Goal: Task Accomplishment & Management: Complete application form

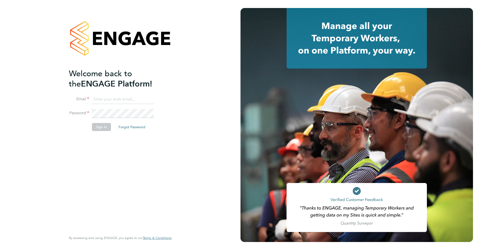
type input "georgiaadams@btinternet.com"
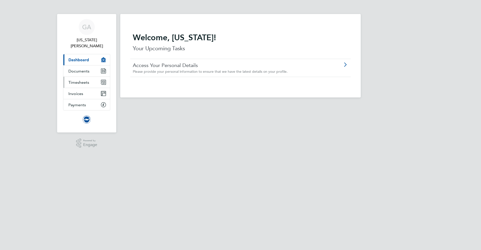
click at [70, 79] on link "Timesheets" at bounding box center [86, 82] width 47 height 11
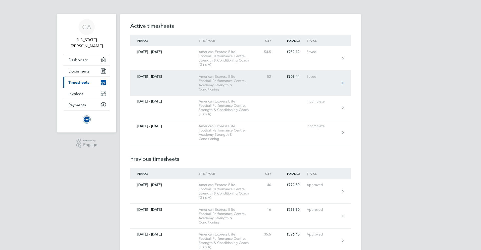
click at [250, 78] on div "American Express Elite Football Performance Centre, Academy Strength & Conditio…" at bounding box center [227, 83] width 57 height 17
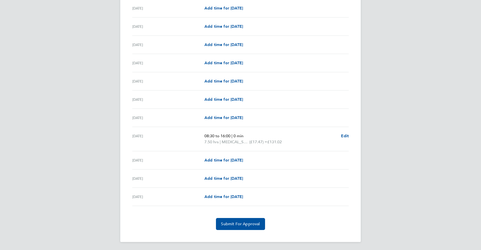
scroll to position [548, 0]
click at [248, 224] on span "Submit For Approval" at bounding box center [240, 224] width 39 height 5
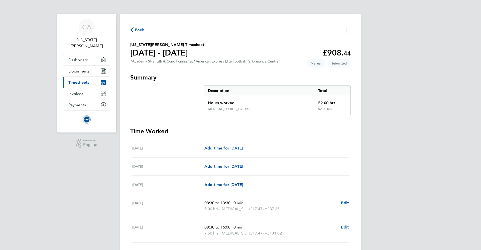
scroll to position [0, 0]
click at [84, 80] on span "Timesheets" at bounding box center [78, 82] width 21 height 5
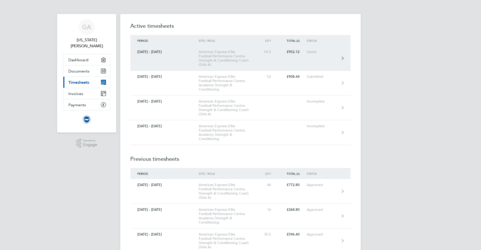
click at [256, 58] on link "[DATE] - [DATE] American Express Elite Football Performance Centre, Strength & …" at bounding box center [240, 58] width 220 height 25
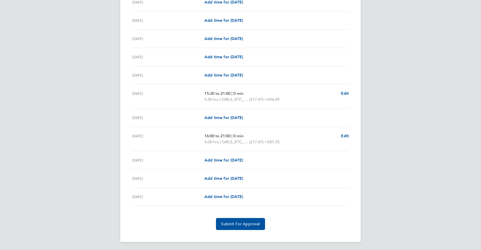
scroll to position [554, 0]
click at [224, 160] on span "Add time for [DATE]" at bounding box center [223, 160] width 39 height 5
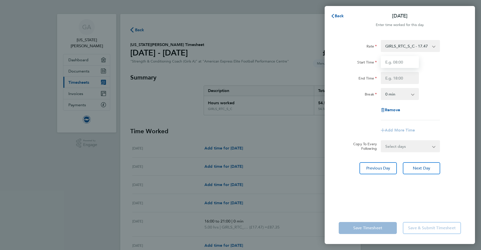
click at [401, 64] on input "Start Time" at bounding box center [400, 62] width 38 height 12
click at [407, 62] on input "Start Time" at bounding box center [400, 62] width 38 height 12
type input "10:00"
click at [400, 74] on input "End Time" at bounding box center [400, 78] width 38 height 12
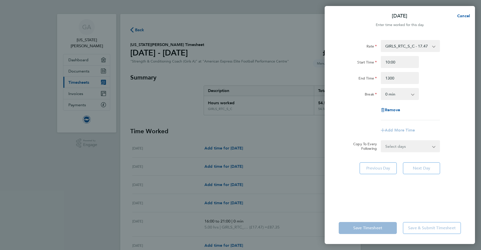
type input "13:00"
click at [429, 81] on div "End Time 13:00" at bounding box center [400, 78] width 126 height 12
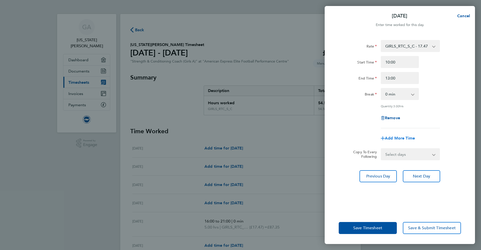
click at [399, 135] on div "Add More Time" at bounding box center [400, 138] width 42 height 12
click at [402, 138] on span "Add More Time" at bounding box center [400, 138] width 30 height 5
select select "null"
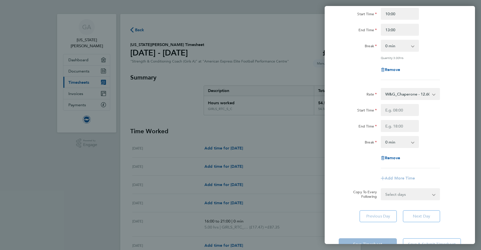
scroll to position [49, 0]
click at [393, 113] on input "Start Time" at bounding box center [400, 110] width 38 height 12
type input "13:00"
click at [399, 122] on input "End Time" at bounding box center [400, 126] width 38 height 12
type input "19:00"
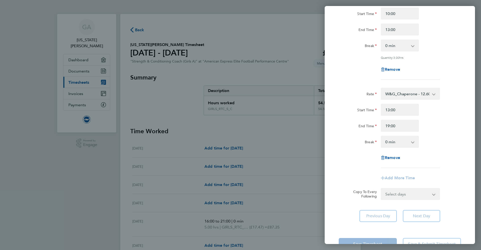
click at [430, 127] on div "End Time 19:00" at bounding box center [400, 126] width 126 height 12
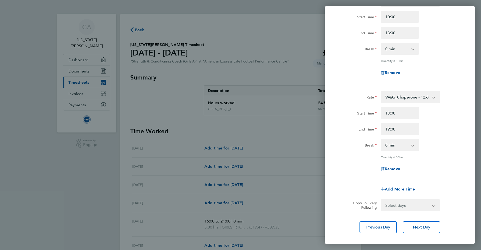
scroll to position [46, 0]
click at [402, 189] on span "Add More Time" at bounding box center [400, 188] width 30 height 5
select select "null"
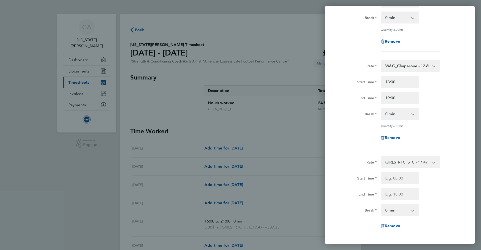
scroll to position [130, 0]
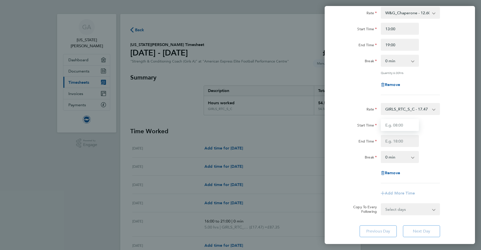
click at [399, 128] on input "Start Time" at bounding box center [400, 125] width 38 height 12
type input "19:00"
drag, startPoint x: 406, startPoint y: 139, endPoint x: 403, endPoint y: 139, distance: 2.8
click at [405, 139] on input "End Time" at bounding box center [400, 141] width 38 height 12
type input "21:00"
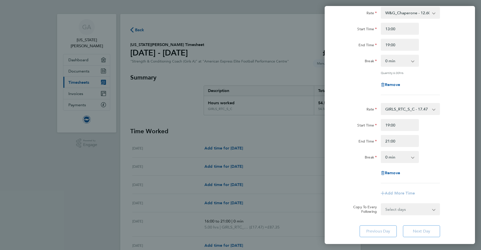
click at [433, 148] on div "Rate GIRLS_RTC_S_C - 17.47 ON_CALL - 50.00 W&G_Chaperone - 12.60 Start Time 19:…" at bounding box center [400, 143] width 122 height 80
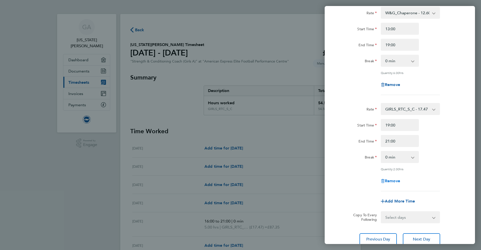
click at [397, 179] on span "Remove" at bounding box center [392, 181] width 15 height 5
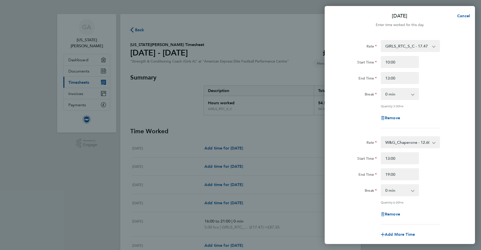
scroll to position [0, 0]
click at [401, 177] on input "19:00" at bounding box center [400, 175] width 38 height 12
drag, startPoint x: 395, startPoint y: 175, endPoint x: 373, endPoint y: 177, distance: 22.2
click at [373, 177] on div "End Time 19:00" at bounding box center [400, 175] width 126 height 12
drag, startPoint x: 417, startPoint y: 167, endPoint x: 390, endPoint y: 173, distance: 27.4
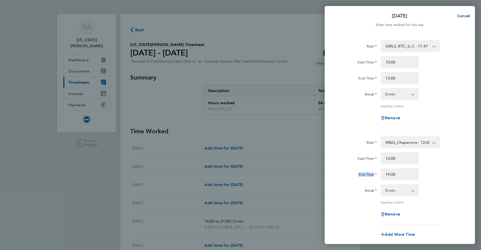
click at [378, 171] on div "Start Time 13:00 End Time 19:00" at bounding box center [400, 167] width 126 height 28
click at [396, 173] on input "19:00" at bounding box center [400, 175] width 38 height 12
click at [397, 173] on input "19:00" at bounding box center [400, 175] width 38 height 12
click at [396, 173] on input "19:00" at bounding box center [400, 175] width 38 height 12
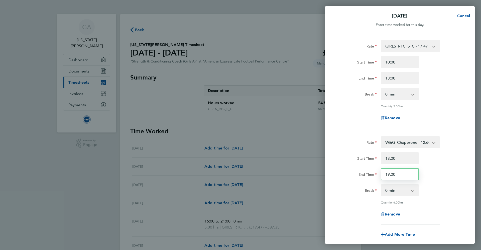
click at [396, 173] on input "19:00" at bounding box center [400, 175] width 38 height 12
type input "1"
type input "21:00"
click at [435, 161] on div "Start Time 13:00" at bounding box center [400, 159] width 126 height 12
click at [396, 80] on input "13:00" at bounding box center [400, 78] width 38 height 12
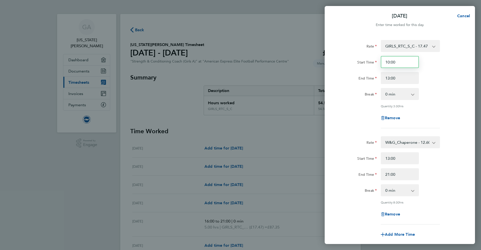
click at [397, 62] on input "10:00" at bounding box center [400, 62] width 38 height 12
drag, startPoint x: 394, startPoint y: 62, endPoint x: 382, endPoint y: 64, distance: 12.2
click at [380, 65] on div "10:00" at bounding box center [400, 62] width 42 height 12
click at [396, 63] on input "10:00" at bounding box center [400, 62] width 38 height 12
drag, startPoint x: 396, startPoint y: 63, endPoint x: 380, endPoint y: 64, distance: 15.6
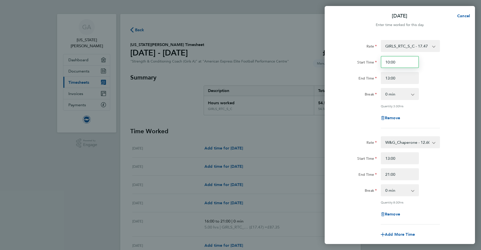
click at [380, 64] on div "10:00" at bounding box center [400, 62] width 42 height 12
type input "09:30"
click at [431, 81] on div "End Time 13:00" at bounding box center [400, 78] width 126 height 12
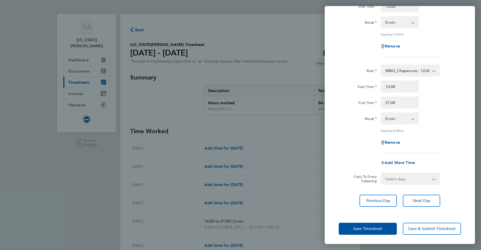
scroll to position [72, 0]
click at [375, 224] on button "Save Timesheet" at bounding box center [368, 229] width 58 height 12
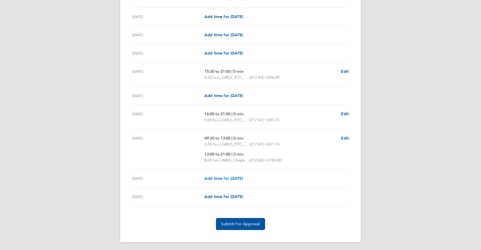
scroll to position [581, 0]
click at [227, 181] on link "Add time for [DATE]" at bounding box center [223, 179] width 39 height 6
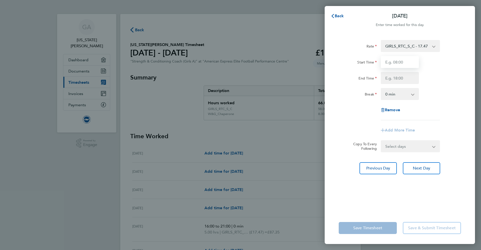
click at [410, 60] on input "Start Time" at bounding box center [400, 62] width 38 height 12
type input "08:00"
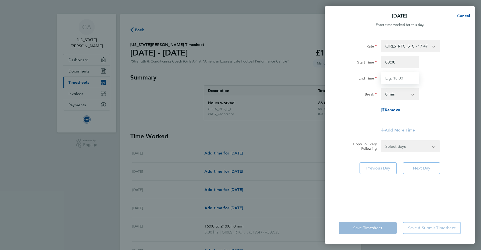
click at [412, 82] on input "End Time" at bounding box center [400, 78] width 38 height 12
type input "17:00"
drag, startPoint x: 436, startPoint y: 85, endPoint x: 434, endPoint y: 88, distance: 4.3
click at [436, 85] on div "Rate GIRLS_RTC_S_C - 17.47 ON_CALL - 50.00 W&G_Chaperone - 12.60 Start Time 08:…" at bounding box center [400, 80] width 122 height 80
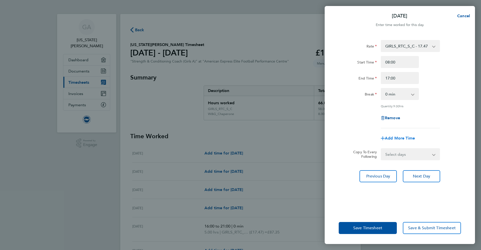
click at [392, 137] on span "Add More Time" at bounding box center [400, 138] width 30 height 5
select select "null"
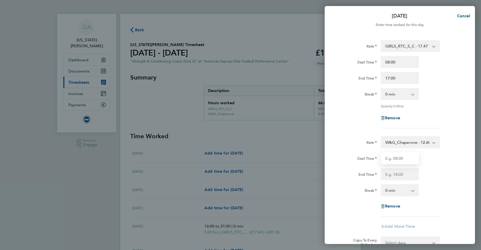
click at [387, 163] on input "Start Time" at bounding box center [400, 159] width 38 height 12
type input "17:00"
drag, startPoint x: 409, startPoint y: 168, endPoint x: 409, endPoint y: 171, distance: 2.8
click at [409, 169] on div "Start Time 17:00 End Time" at bounding box center [400, 167] width 126 height 28
click at [410, 172] on input "End Time" at bounding box center [400, 175] width 38 height 12
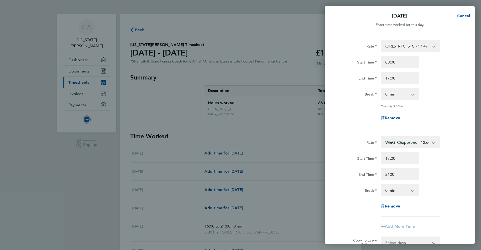
type input "21:00"
drag, startPoint x: 447, startPoint y: 146, endPoint x: 447, endPoint y: 155, distance: 9.0
click at [447, 146] on div "Rate W&G_Chaperone - 12.60 ON_CALL - 50.00 GIRLS_RTC_S_C - 17.47" at bounding box center [400, 143] width 126 height 12
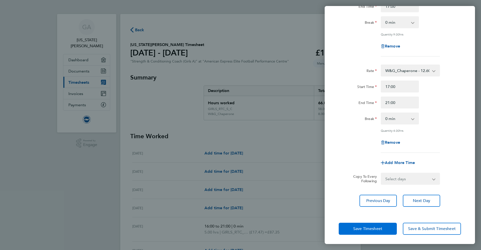
scroll to position [72, 0]
click at [362, 228] on span "Save Timesheet" at bounding box center [367, 229] width 29 height 5
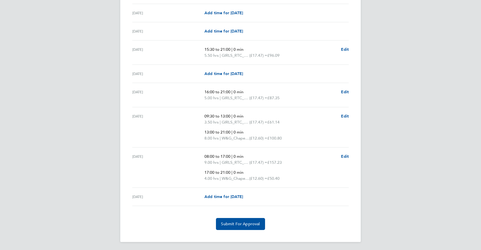
scroll to position [603, 0]
